Goal: Complete application form

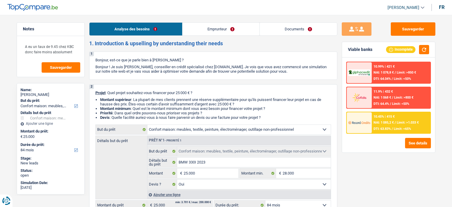
select select "household"
select select "84"
select select "household"
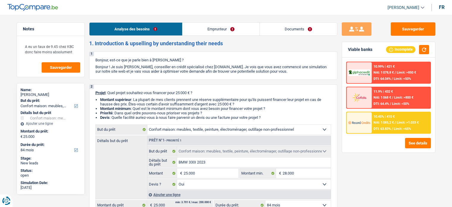
select select "yes"
select select "84"
select select "publicEmployee"
select select "netSalary"
select select "mealVouchers"
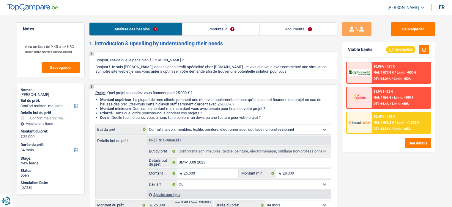
select select "rents"
select select "mortgage"
select select "360"
select select "household"
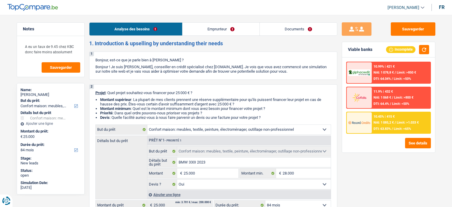
select select "yes"
select select "84"
click at [25, 3] on header "[PERSON_NAME] Se déconnecter fr" at bounding box center [226, 7] width 452 height 15
click at [37, 8] on img at bounding box center [32, 7] width 51 height 7
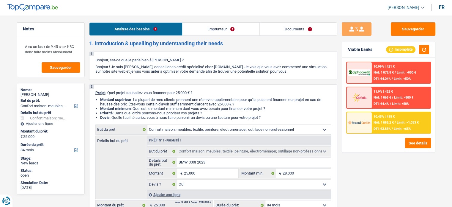
click at [205, 25] on link "Emprunteur" at bounding box center [220, 29] width 77 height 13
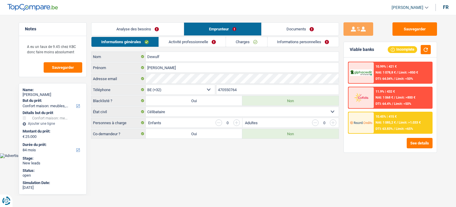
click at [202, 42] on link "Activité professionnelle" at bounding box center [192, 42] width 67 height 10
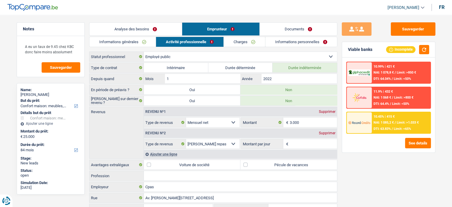
click at [240, 42] on link "Charges" at bounding box center [244, 42] width 41 height 10
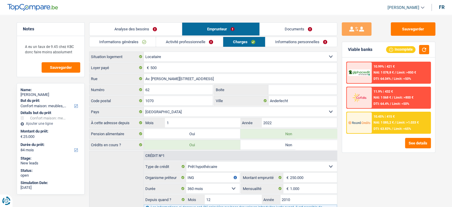
click at [153, 32] on link "Analyse des besoins" at bounding box center [135, 29] width 92 height 13
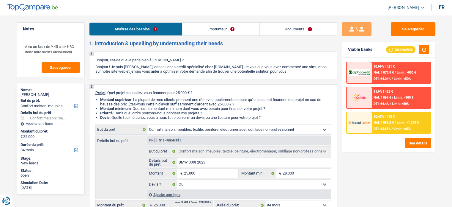
drag, startPoint x: 238, startPoint y: 46, endPoint x: 358, endPoint y: 163, distance: 167.1
click at [358, 163] on div "Sauvegarder Viable banks Incomplete 10.99% | 421 € NAI: 1 078,8 € / Limit: >850…" at bounding box center [388, 108] width 103 height 173
click at [307, 8] on header "[PERSON_NAME] Se déconnecter fr" at bounding box center [226, 7] width 452 height 15
